Goal: Task Accomplishment & Management: Complete application form

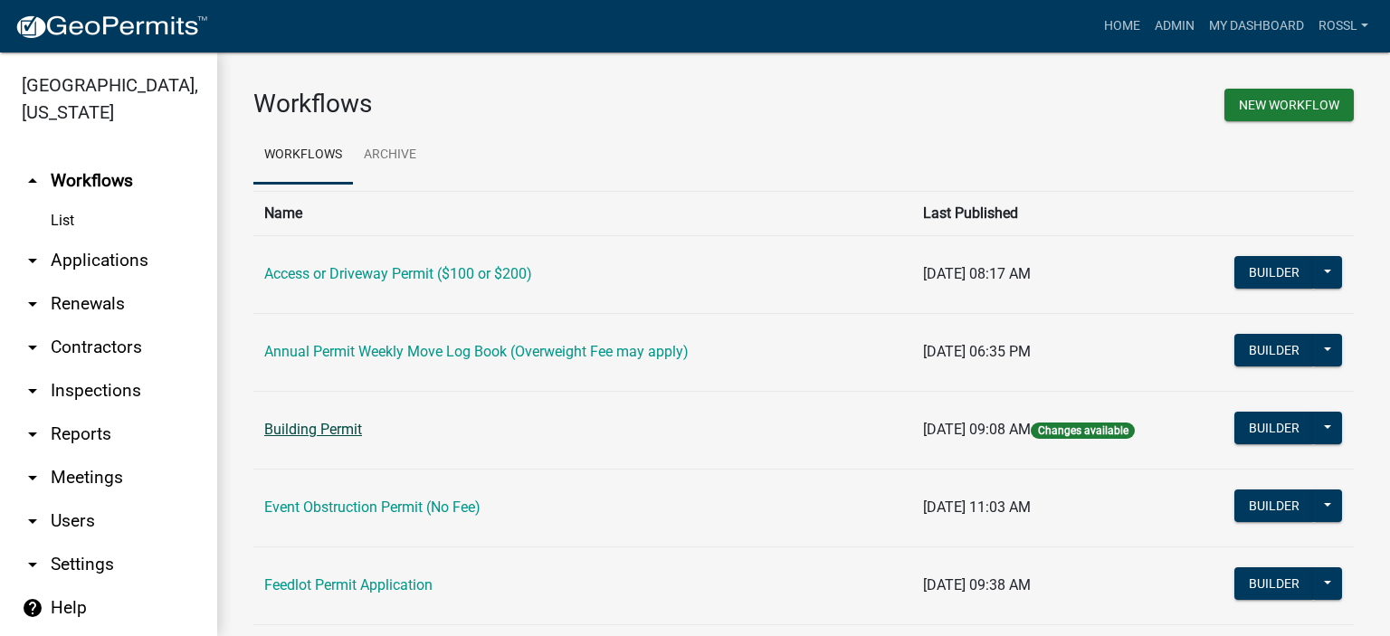
click at [342, 423] on link "Building Permit" at bounding box center [313, 429] width 98 height 17
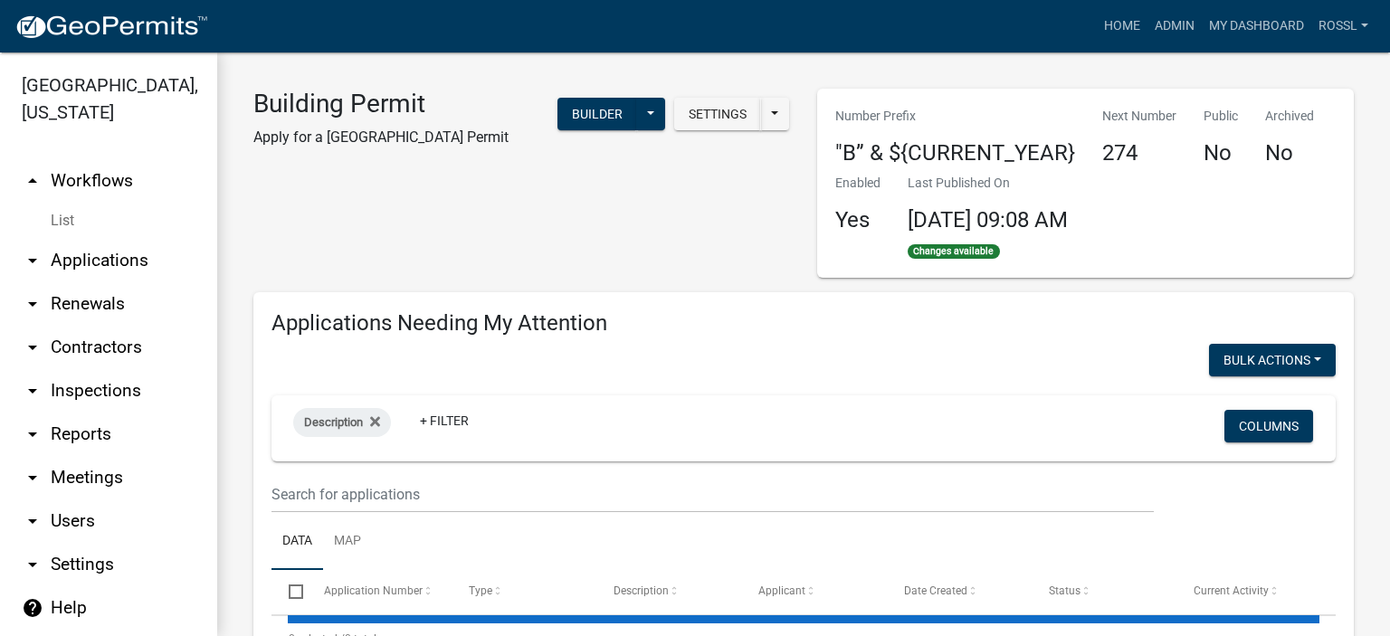
select select "2: 50"
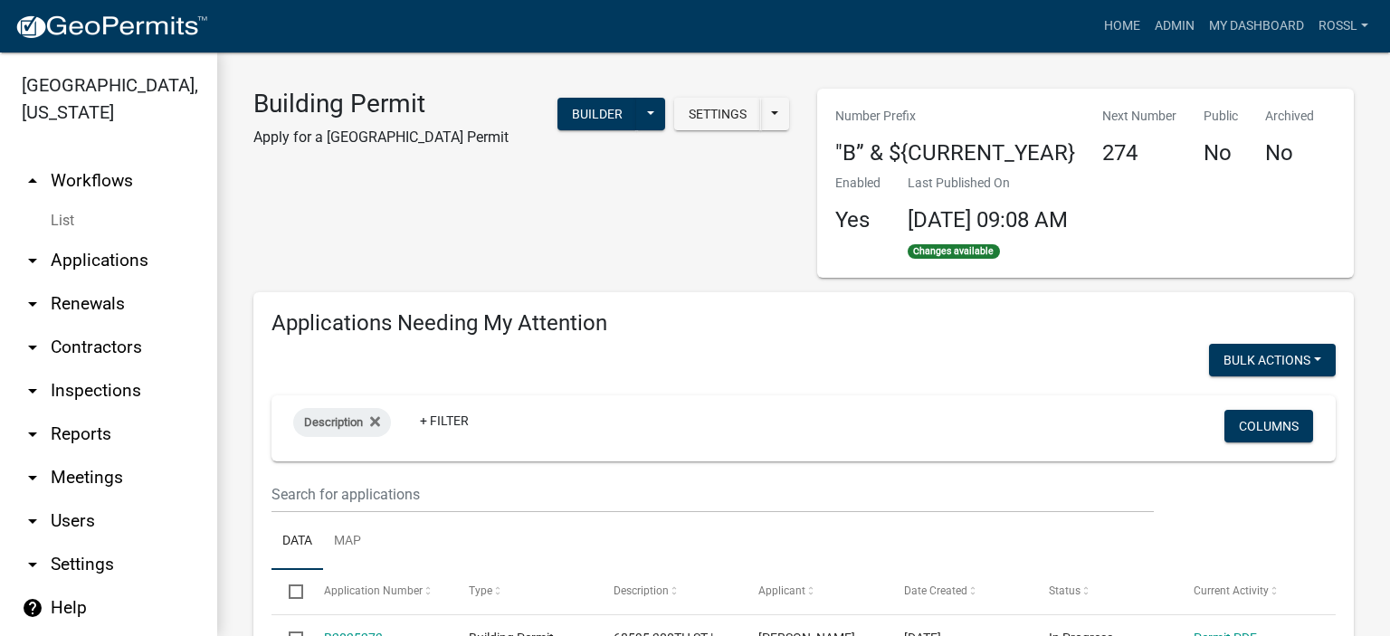
select select "2: 50"
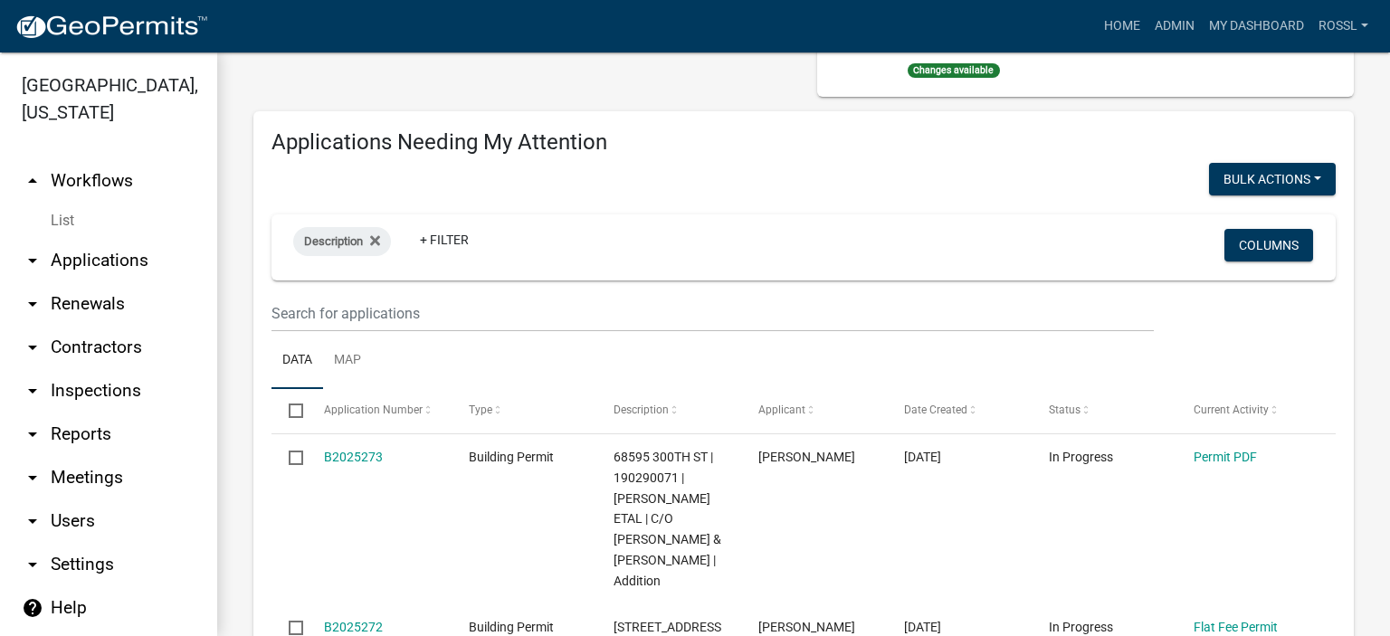
scroll to position [362, 0]
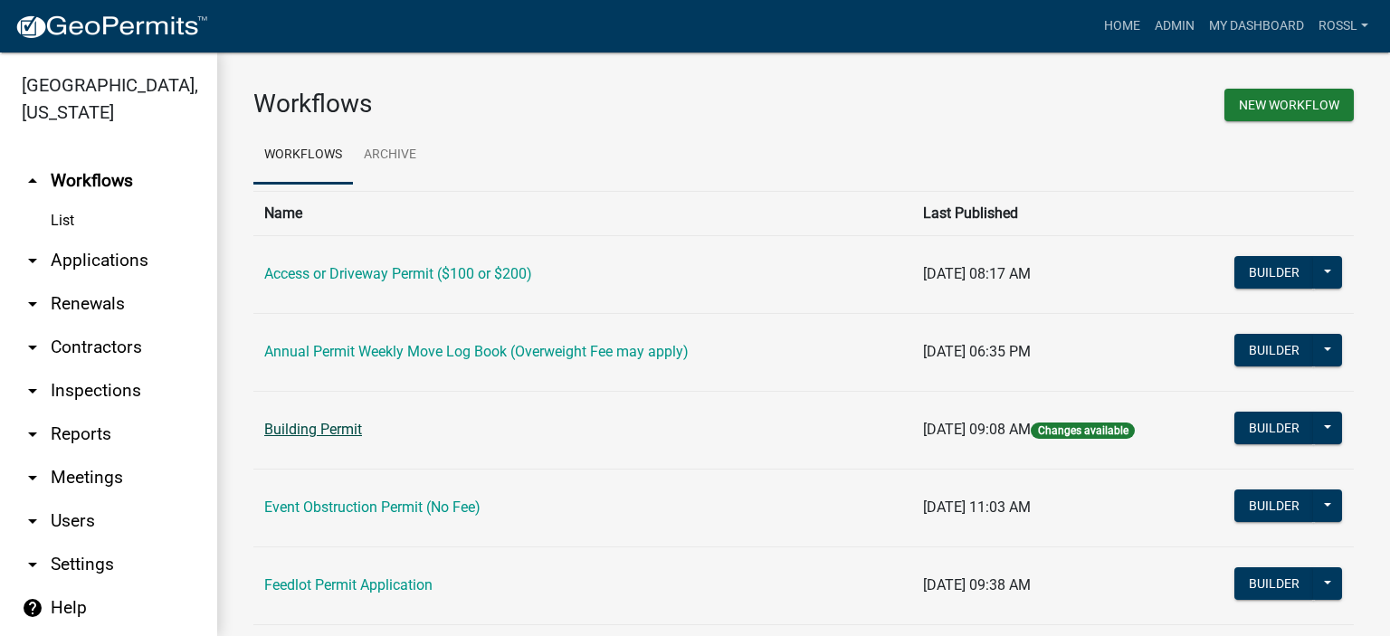
click at [347, 429] on link "Building Permit" at bounding box center [313, 429] width 98 height 17
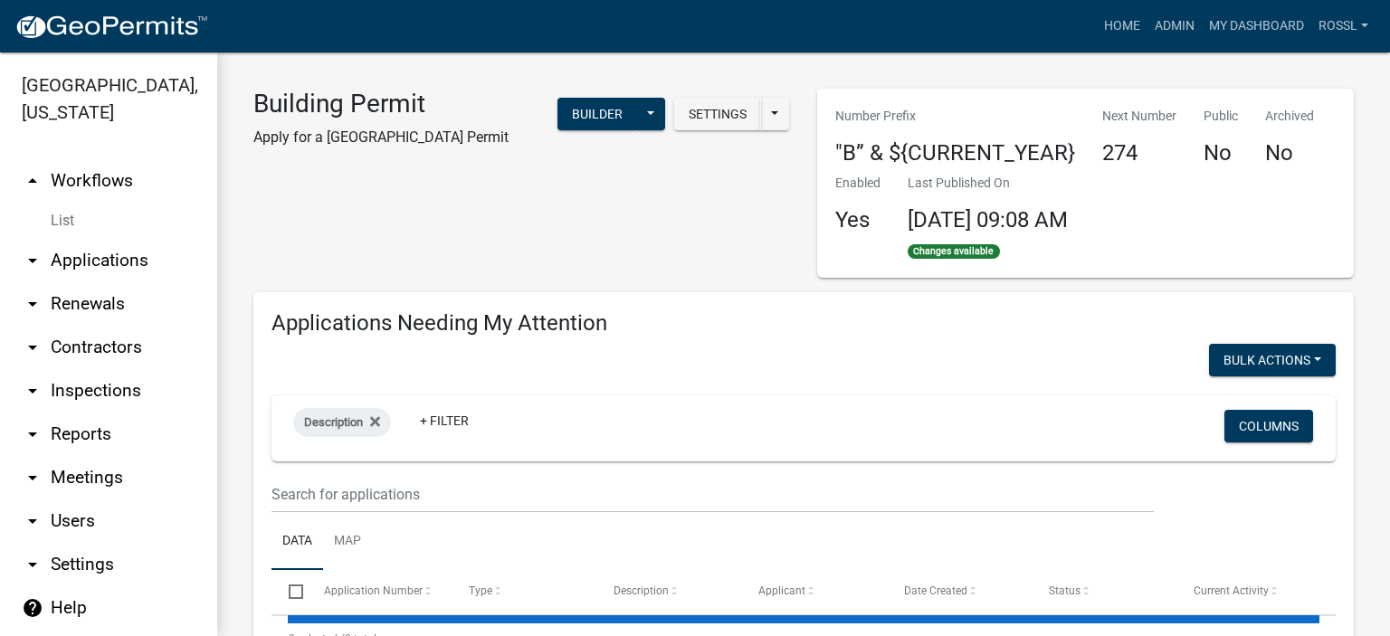
select select "2: 50"
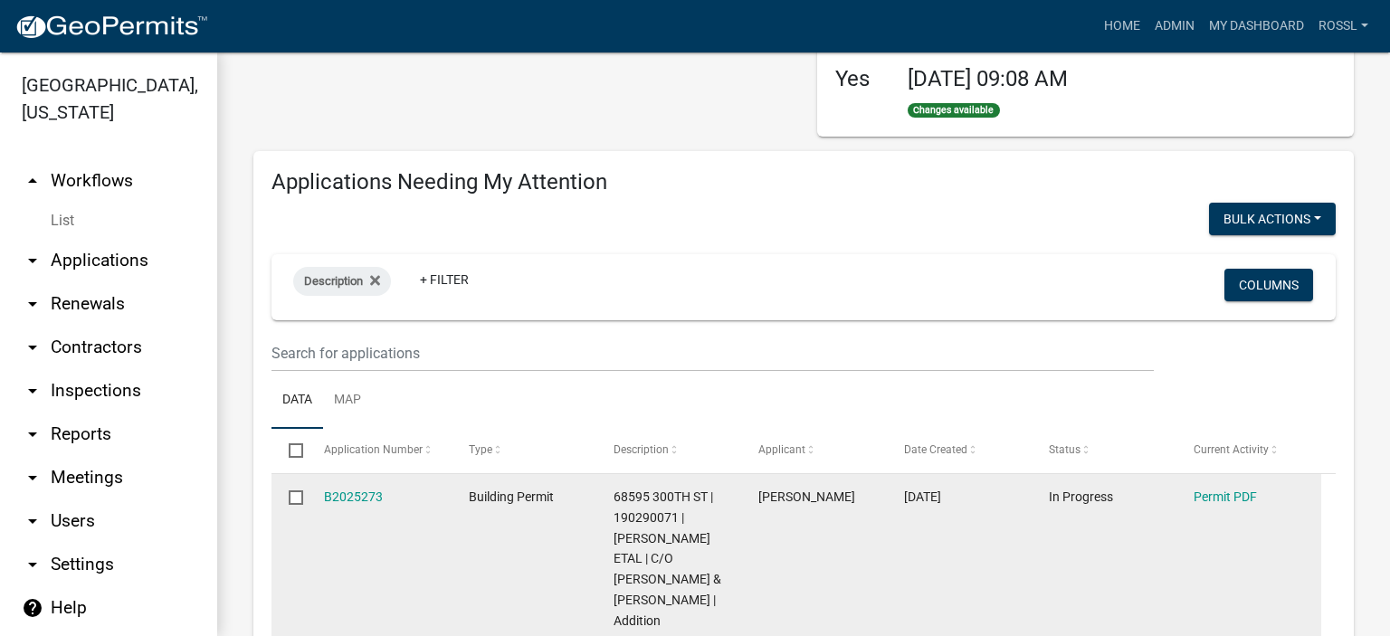
scroll to position [271, 0]
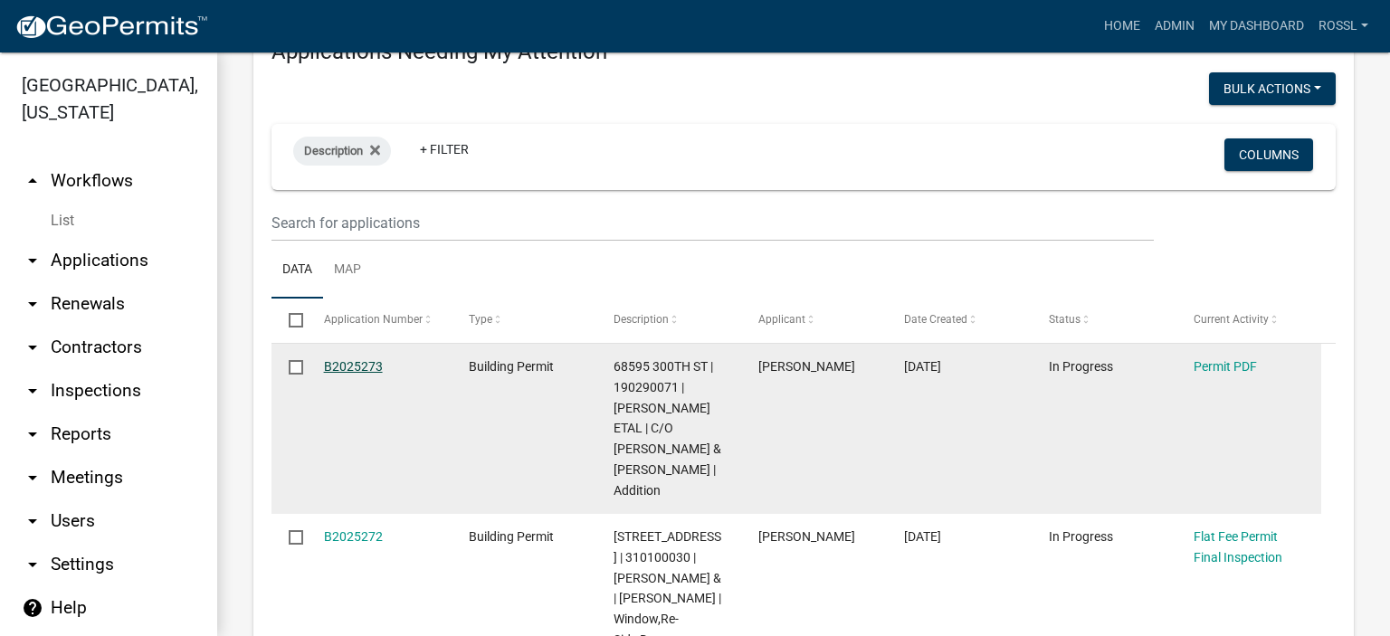
click at [349, 365] on link "B2025273" at bounding box center [353, 366] width 59 height 14
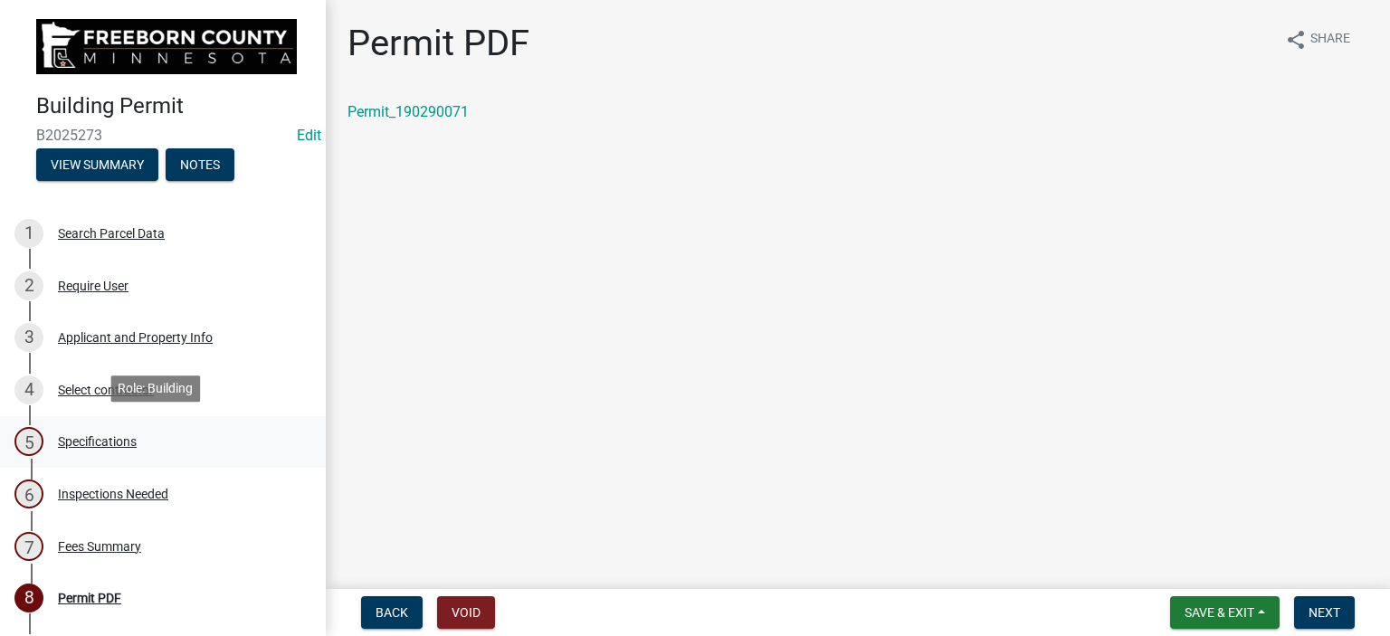
click at [138, 441] on div "5 Specifications" at bounding box center [155, 441] width 282 height 29
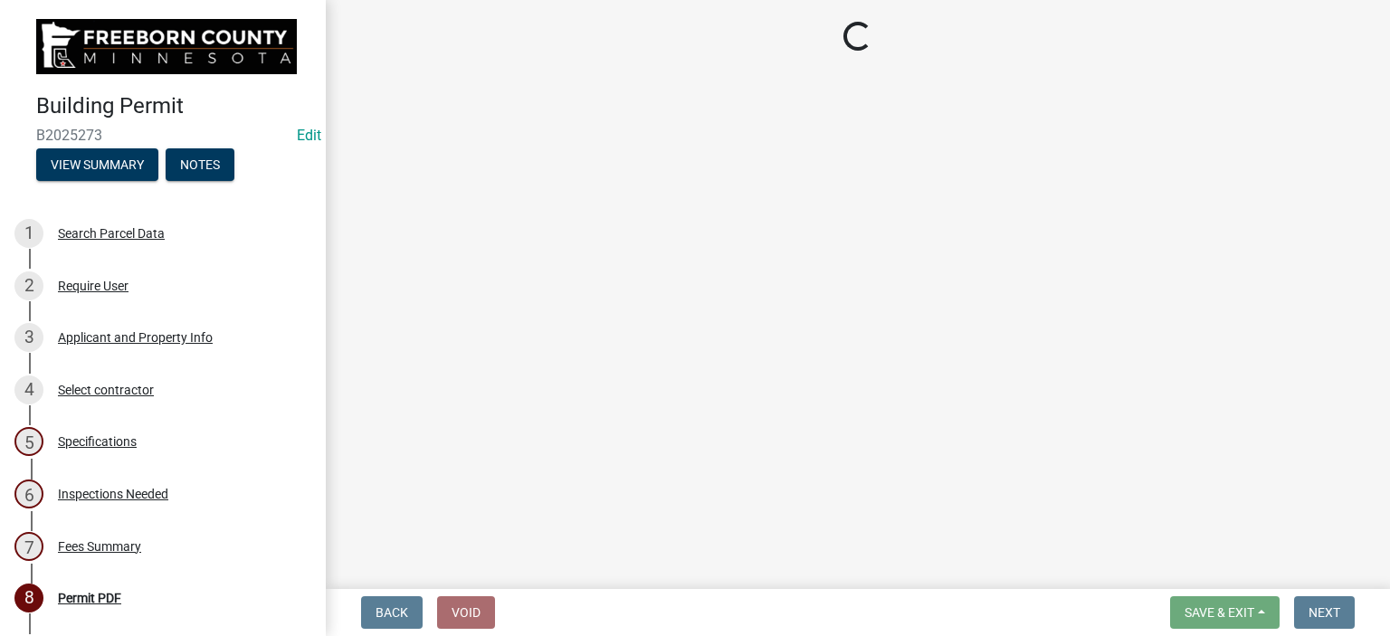
select select "cf5e982a-8fde-449d-bcd8-be8cdfb99374"
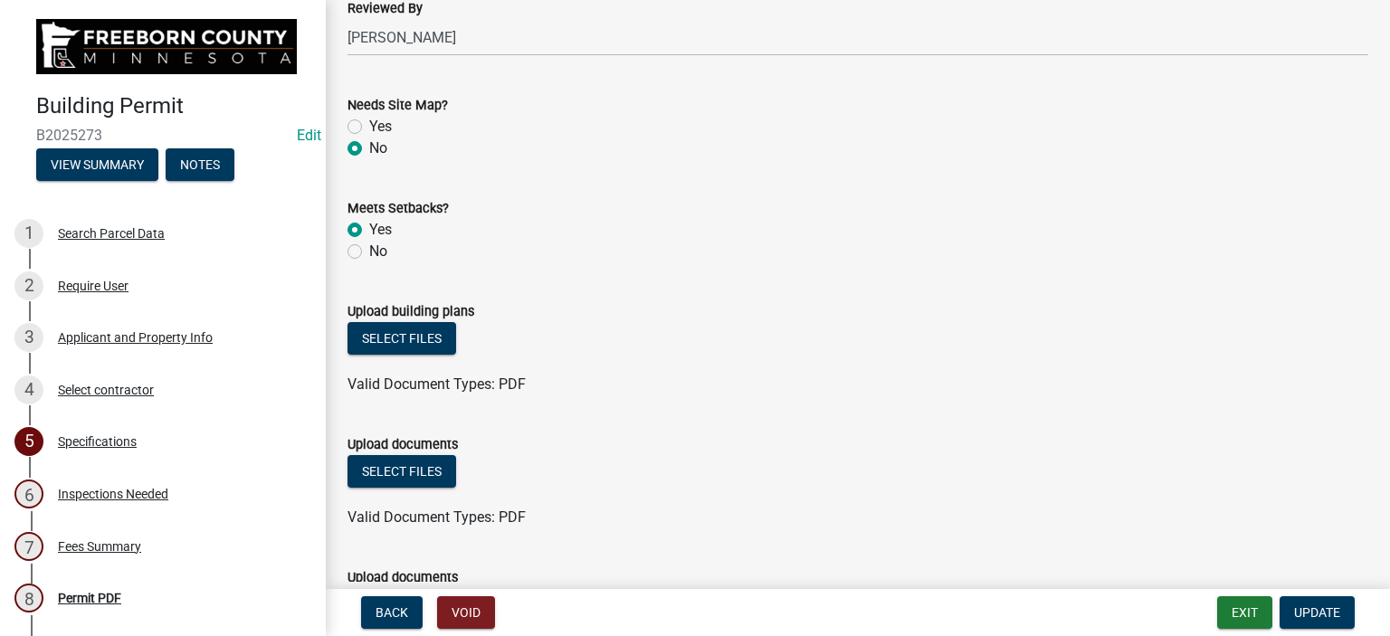
scroll to position [1990, 0]
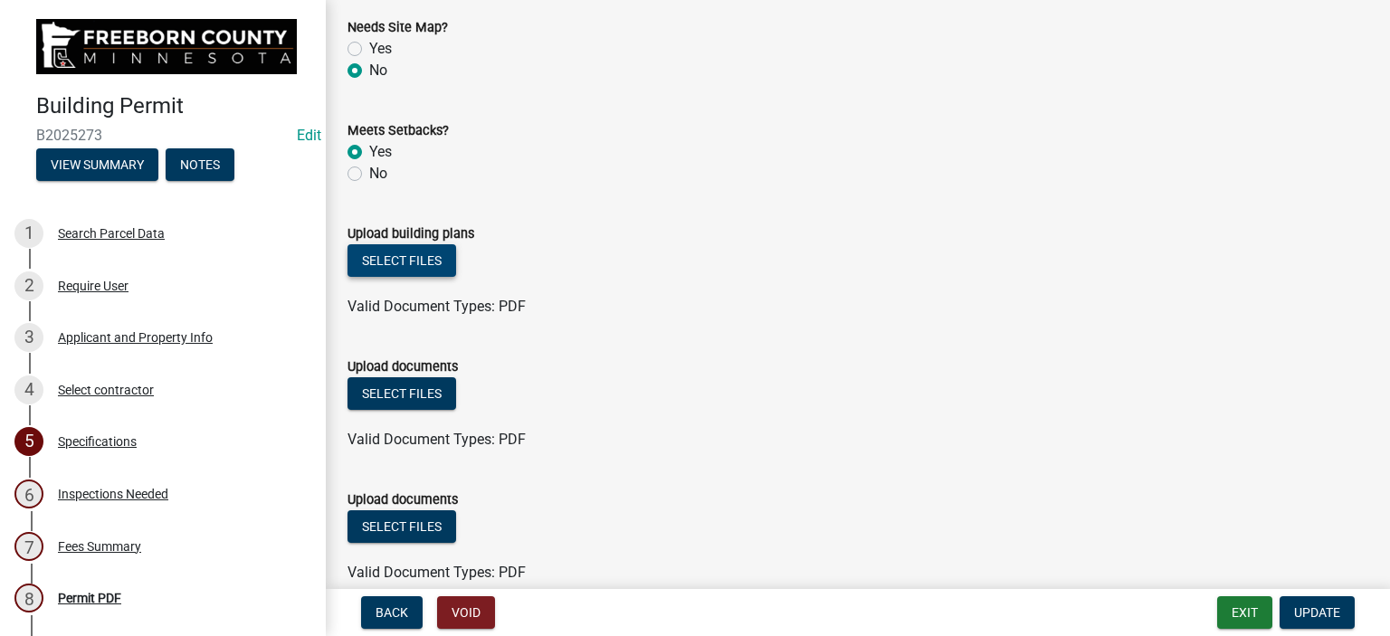
click at [432, 260] on button "Select files" at bounding box center [401, 260] width 109 height 33
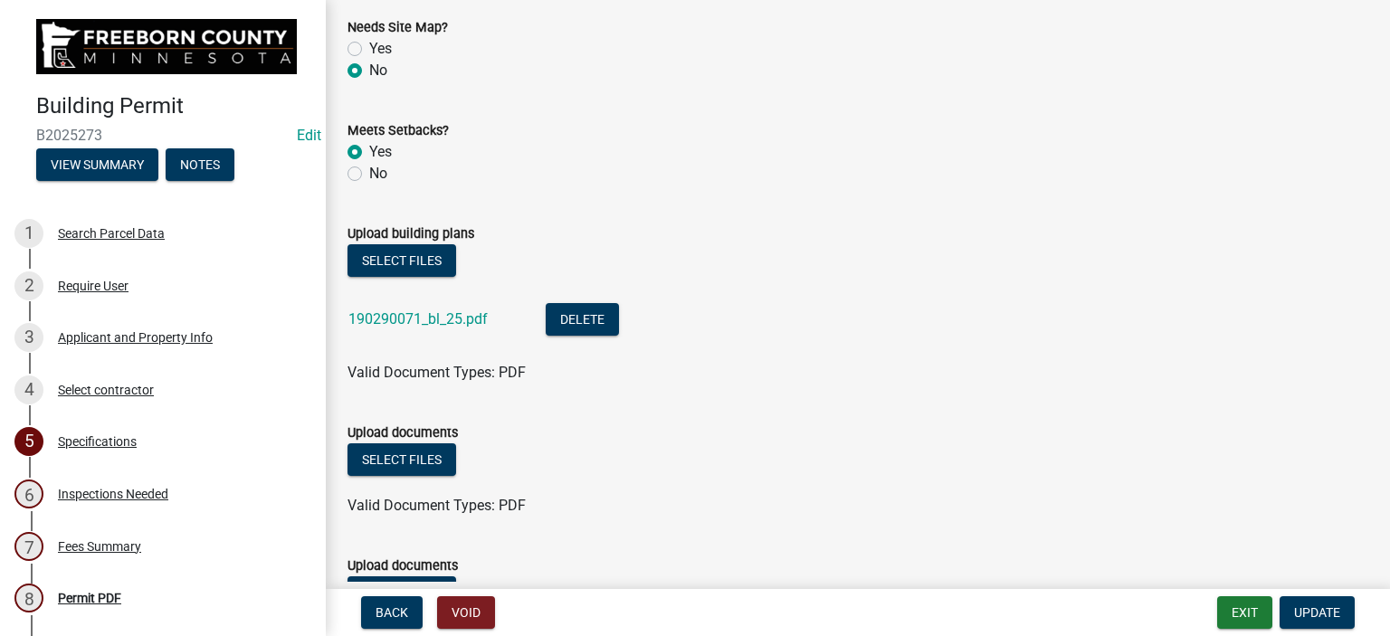
drag, startPoint x: 806, startPoint y: 415, endPoint x: 920, endPoint y: 470, distance: 126.3
click at [806, 415] on form "Upload documents Select files Valid Document Types: PDF" at bounding box center [857, 458] width 1021 height 117
click at [1334, 610] on span "Update" at bounding box center [1317, 612] width 46 height 14
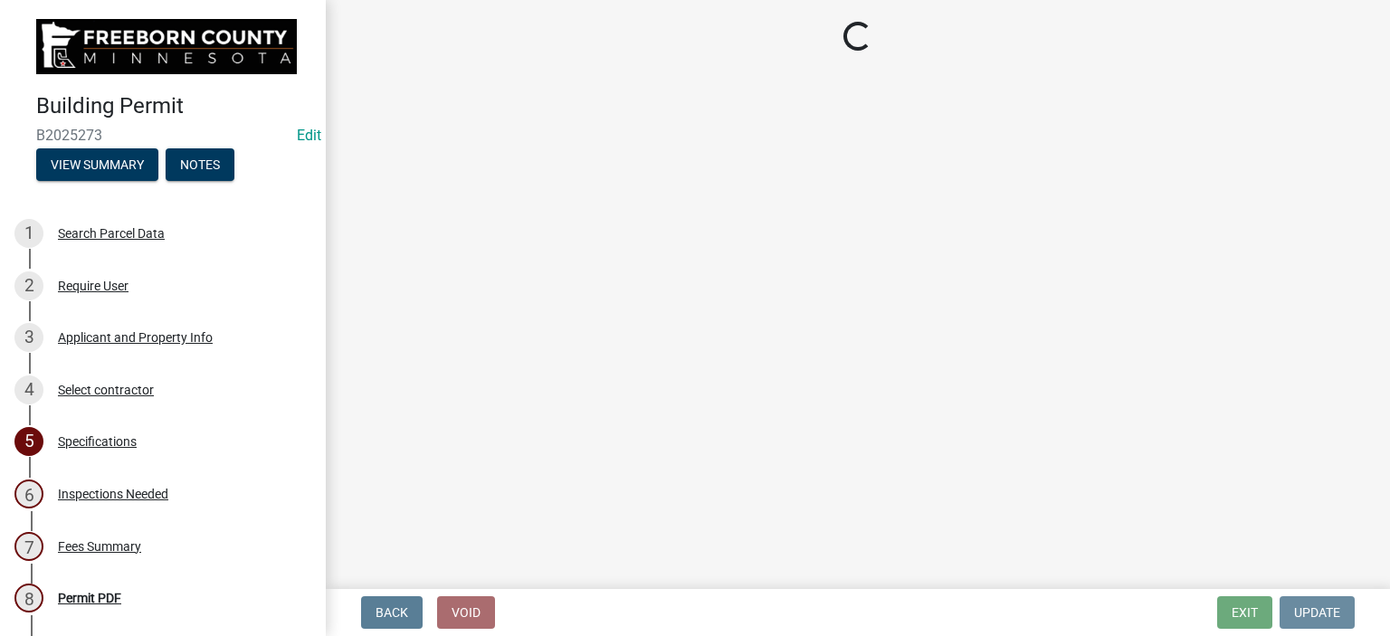
scroll to position [0, 0]
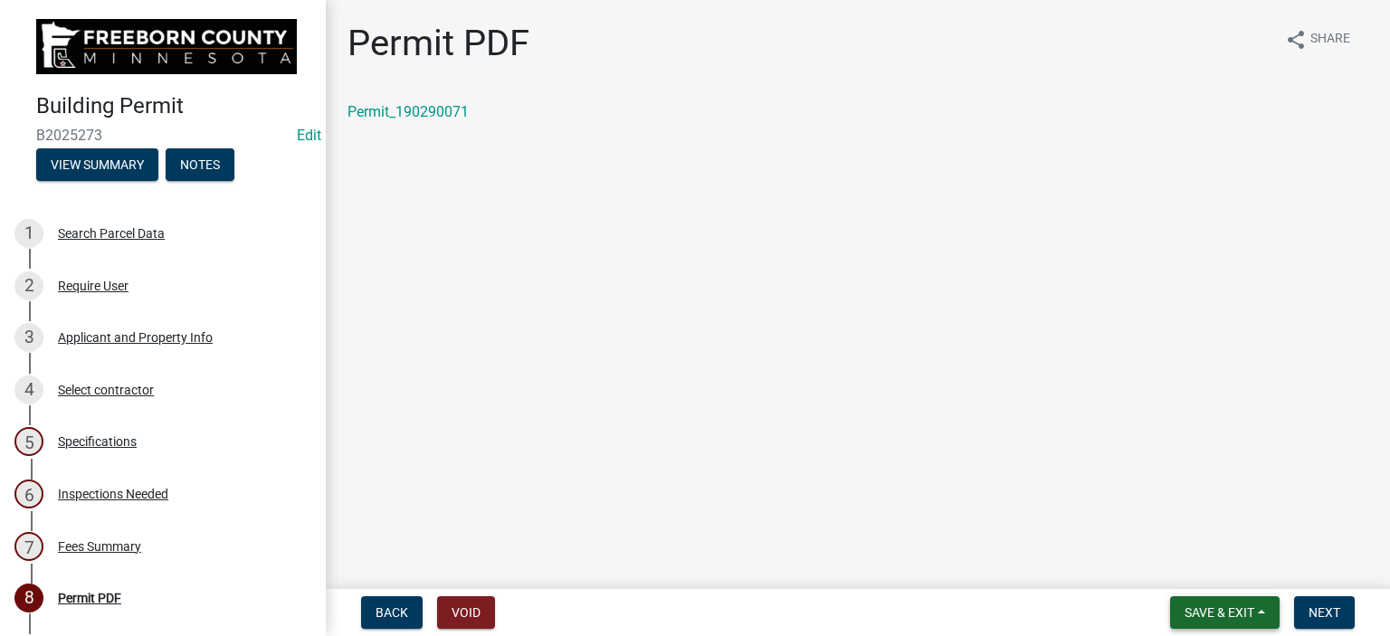
click at [1258, 618] on button "Save & Exit" at bounding box center [1224, 612] width 109 height 33
click at [1207, 571] on button "Save & Exit" at bounding box center [1207, 565] width 145 height 43
